Goal: Use online tool/utility: Utilize a website feature to perform a specific function

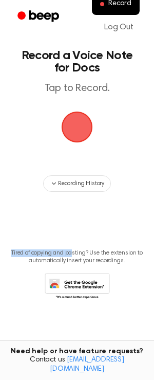
drag, startPoint x: 100, startPoint y: 222, endPoint x: 74, endPoint y: 255, distance: 42.4
click at [74, 255] on main "Record a Voice Note for Docs Tap to Record. Recording History Tired of copying …" at bounding box center [77, 173] width 154 height 347
click at [74, 255] on p "Tired of copying and pasting? Use the extension to automatically insert your re…" at bounding box center [77, 256] width 138 height 15
click at [78, 114] on span "button" at bounding box center [77, 127] width 29 height 29
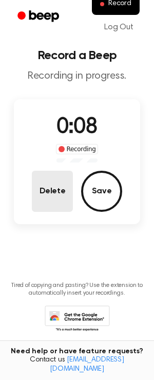
click at [47, 199] on button "Delete" at bounding box center [52, 191] width 41 height 41
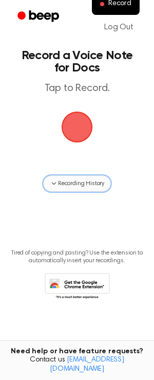
click at [107, 189] on button "Recording History" at bounding box center [77, 183] width 68 height 16
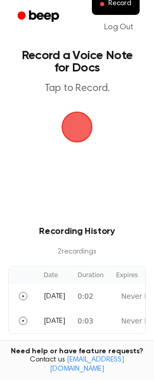
click at [107, 189] on main "Record a Voice Note for Docs Tap to Record. Recording History 2 recording s Dat…" at bounding box center [77, 236] width 154 height 472
click at [82, 141] on span "button" at bounding box center [77, 127] width 29 height 29
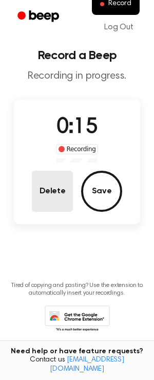
click at [64, 203] on button "Delete" at bounding box center [52, 191] width 41 height 41
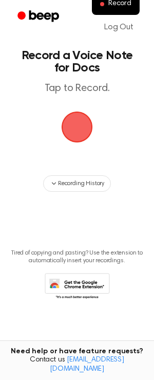
click at [79, 122] on span "button" at bounding box center [77, 127] width 29 height 29
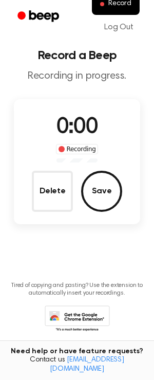
click at [71, 132] on span "0:00" at bounding box center [77, 128] width 41 height 22
click at [78, 134] on span "0:00" at bounding box center [77, 128] width 41 height 22
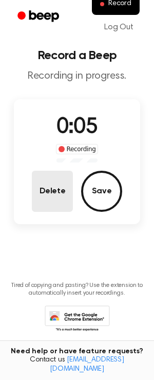
click at [62, 187] on button "Delete" at bounding box center [52, 191] width 41 height 41
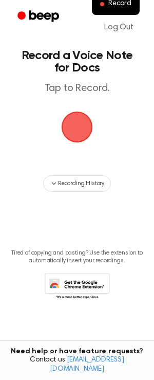
click at [65, 134] on span "button" at bounding box center [77, 127] width 29 height 29
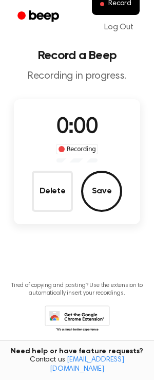
click at [71, 134] on span "0:00" at bounding box center [77, 128] width 41 height 22
click at [77, 131] on span "0:00" at bounding box center [77, 128] width 41 height 22
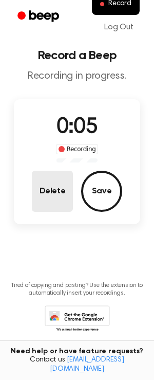
click at [64, 203] on button "Delete" at bounding box center [52, 191] width 41 height 41
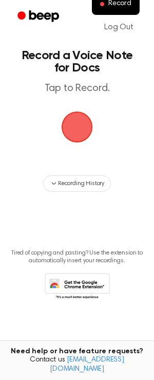
click at [92, 120] on span "button" at bounding box center [77, 127] width 29 height 29
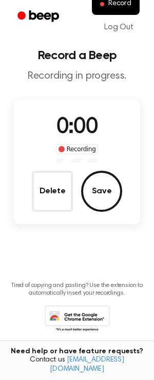
click at [77, 121] on span "0:00" at bounding box center [77, 128] width 41 height 22
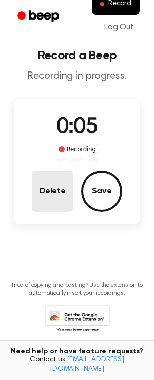
click at [57, 179] on button "Delete" at bounding box center [52, 191] width 41 height 41
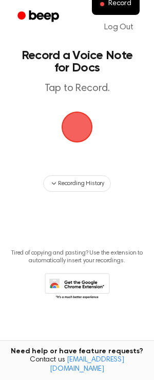
click at [57, 180] on icon "button" at bounding box center [54, 184] width 8 height 8
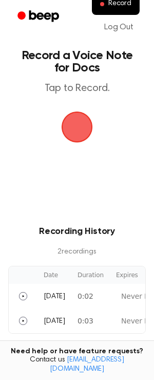
click at [78, 124] on span "button" at bounding box center [77, 127] width 29 height 29
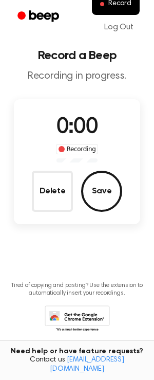
click at [78, 131] on span "0:00" at bounding box center [77, 128] width 41 height 22
click at [78, 131] on span "0:02" at bounding box center [77, 128] width 41 height 22
click at [78, 131] on span "0:13" at bounding box center [77, 128] width 41 height 22
click at [78, 131] on span "0:14" at bounding box center [77, 128] width 41 height 22
click at [78, 131] on span "0:15" at bounding box center [77, 128] width 41 height 22
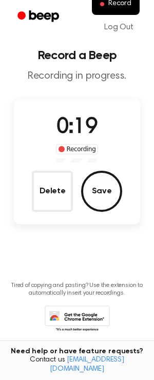
click at [78, 131] on span "0:19" at bounding box center [77, 128] width 41 height 22
click at [78, 131] on span "0:29" at bounding box center [77, 128] width 41 height 22
click at [78, 131] on span "0:31" at bounding box center [77, 128] width 41 height 22
click at [78, 131] on span "0:33" at bounding box center [77, 128] width 41 height 22
click at [78, 131] on span "0:35" at bounding box center [77, 128] width 41 height 22
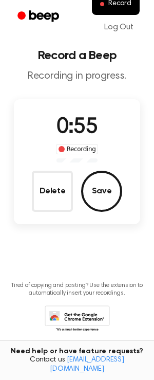
click at [78, 131] on span "0:55" at bounding box center [77, 128] width 41 height 22
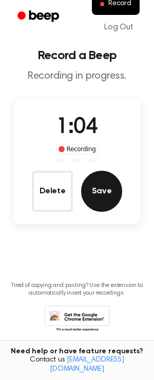
click at [108, 194] on button "Save" at bounding box center [101, 191] width 41 height 41
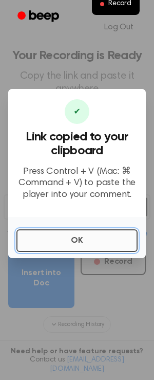
click at [106, 234] on button "OK" at bounding box center [76, 240] width 121 height 23
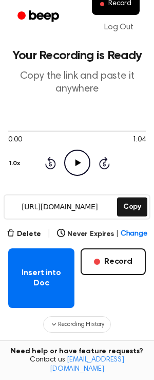
click at [72, 172] on icon "Play Audio" at bounding box center [77, 163] width 26 height 26
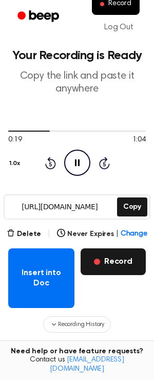
click at [108, 263] on button "Record" at bounding box center [113, 261] width 65 height 27
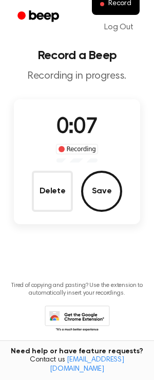
click at [85, 175] on div "Delete Save" at bounding box center [77, 191] width 91 height 41
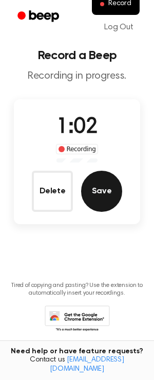
click at [110, 200] on button "Save" at bounding box center [101, 191] width 41 height 41
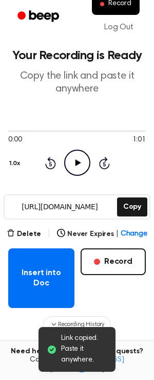
click at [86, 177] on div "0:00 1:01 1.0x Rewind 5 seconds Play Audio Skip 5 seconds" at bounding box center [77, 151] width 138 height 78
click at [79, 166] on icon "Play Audio" at bounding box center [77, 163] width 26 height 26
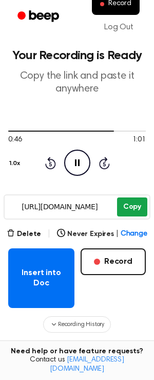
click at [122, 212] on button "Copy" at bounding box center [132, 207] width 30 height 19
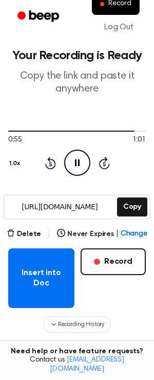
click at [76, 164] on icon at bounding box center [77, 162] width 5 height 7
